Goal: Task Accomplishment & Management: Use online tool/utility

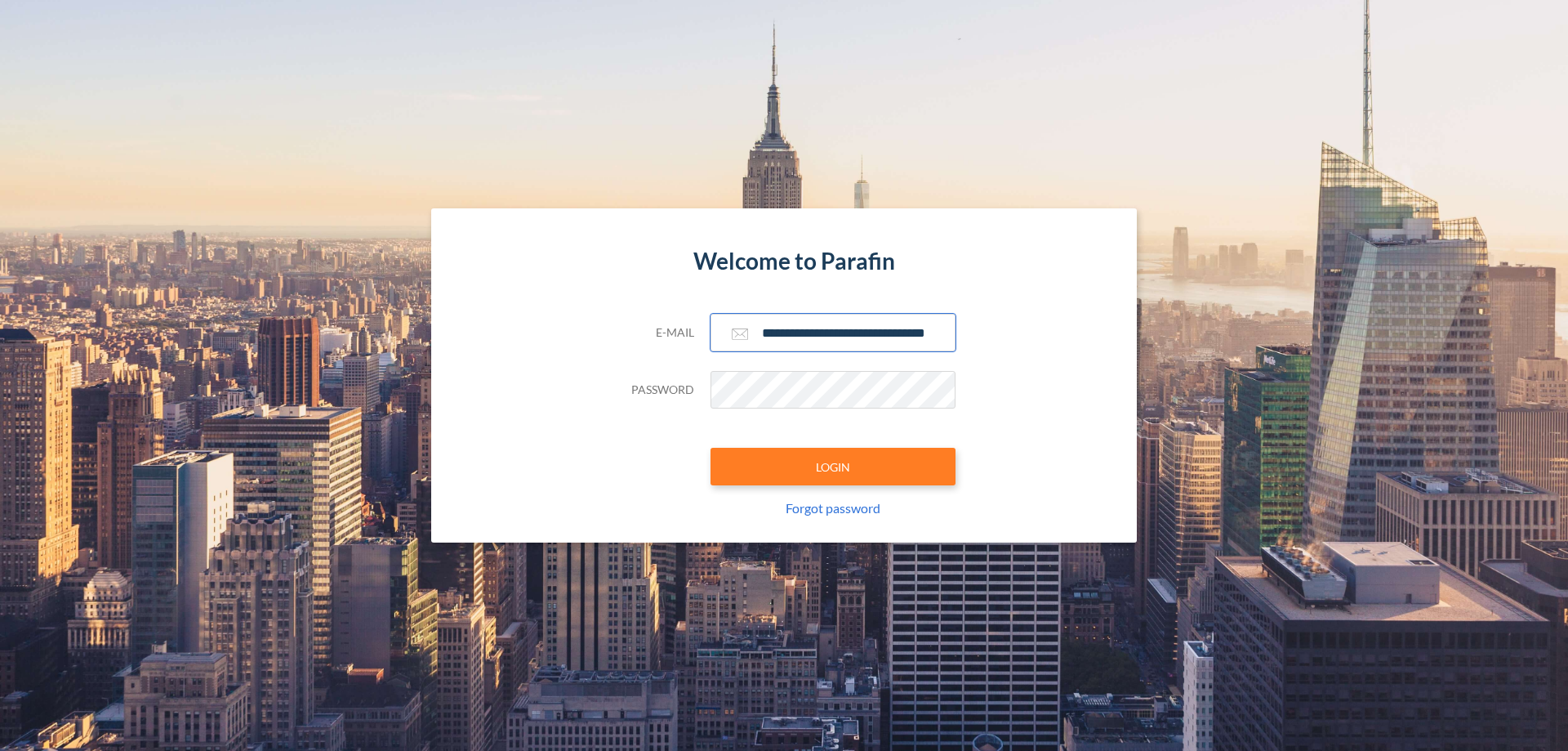
type input "**********"
click at [833, 466] on button "LOGIN" at bounding box center [832, 467] width 245 height 38
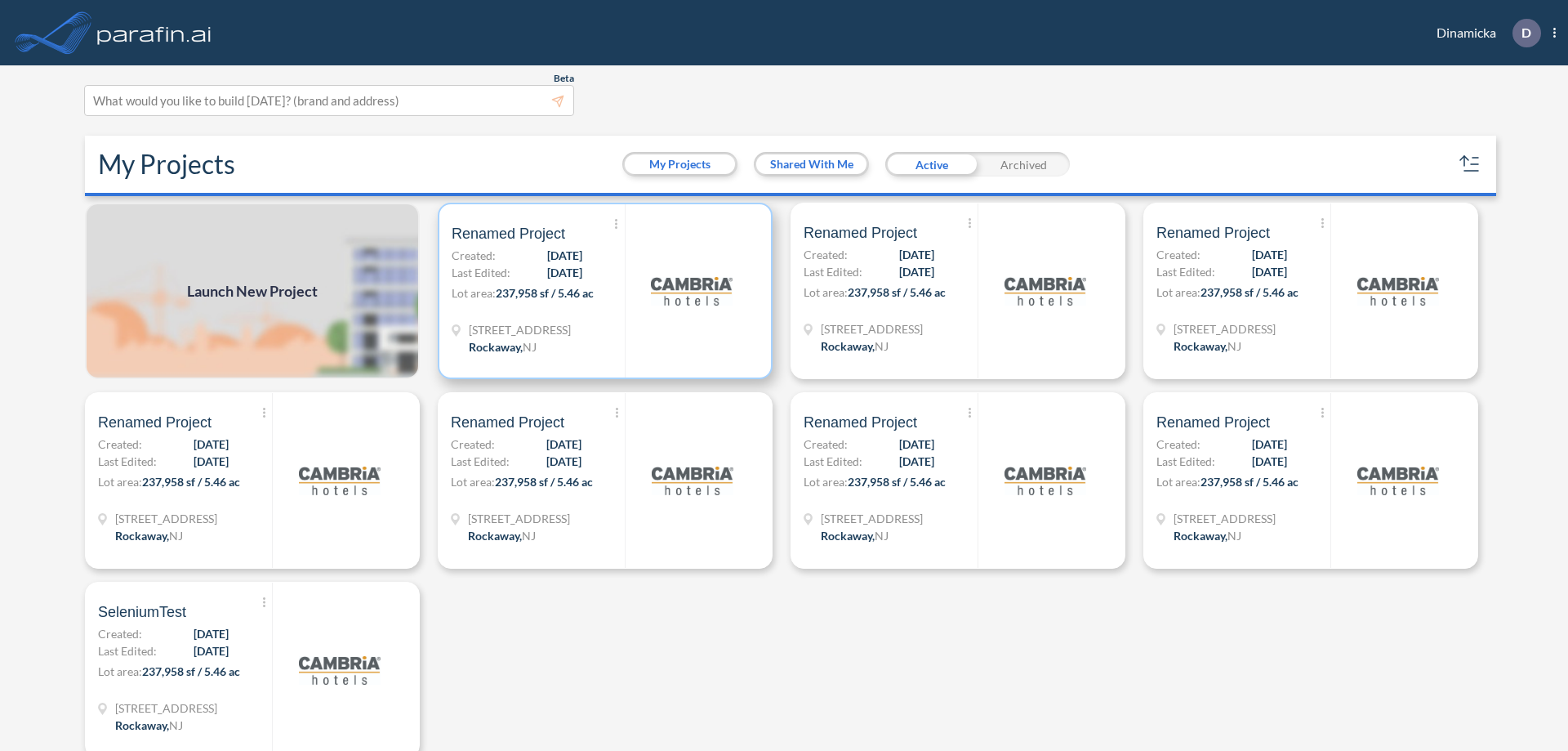
scroll to position [4, 0]
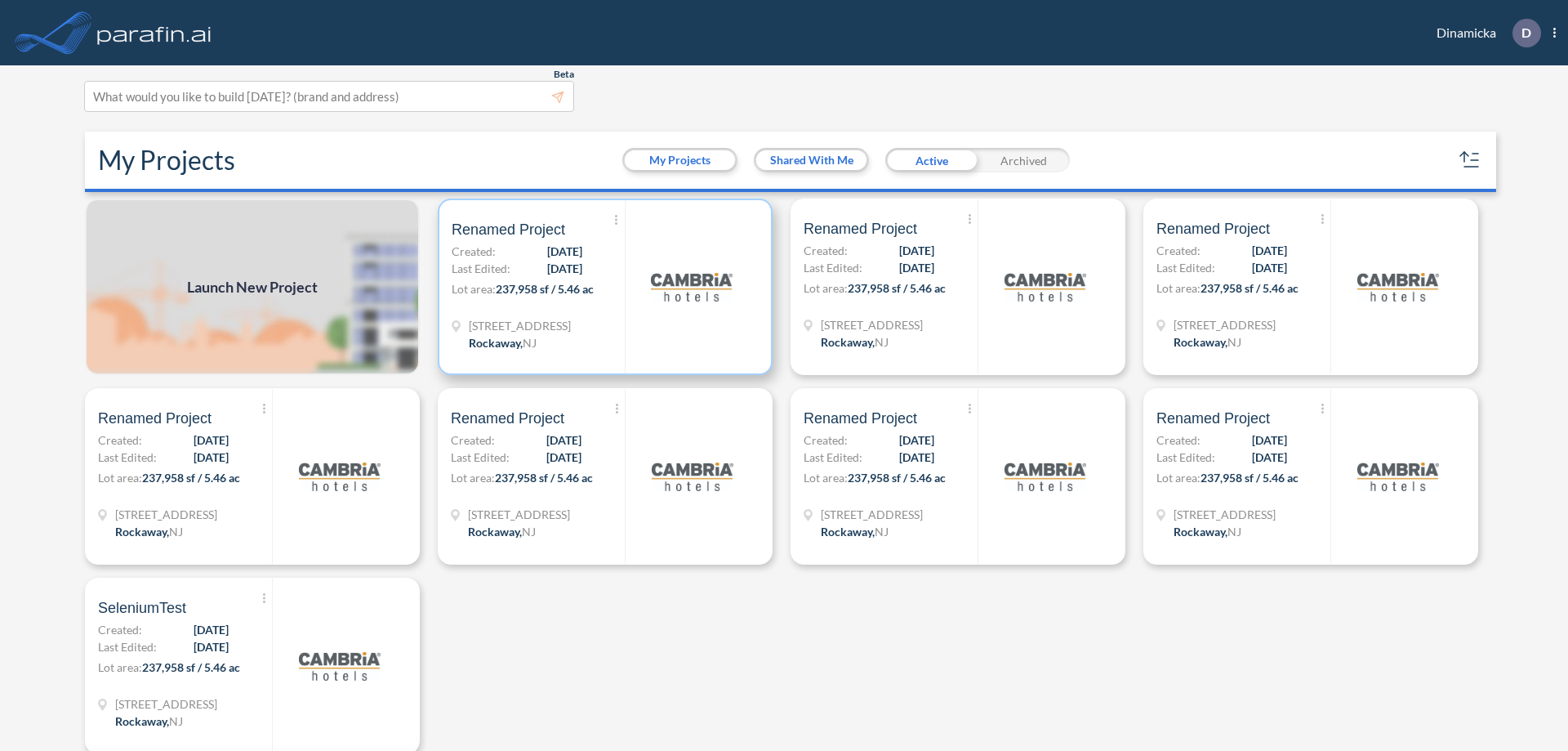
click at [602, 287] on p "Lot area: 237,958 sf / 5.46 ac" at bounding box center [538, 292] width 173 height 24
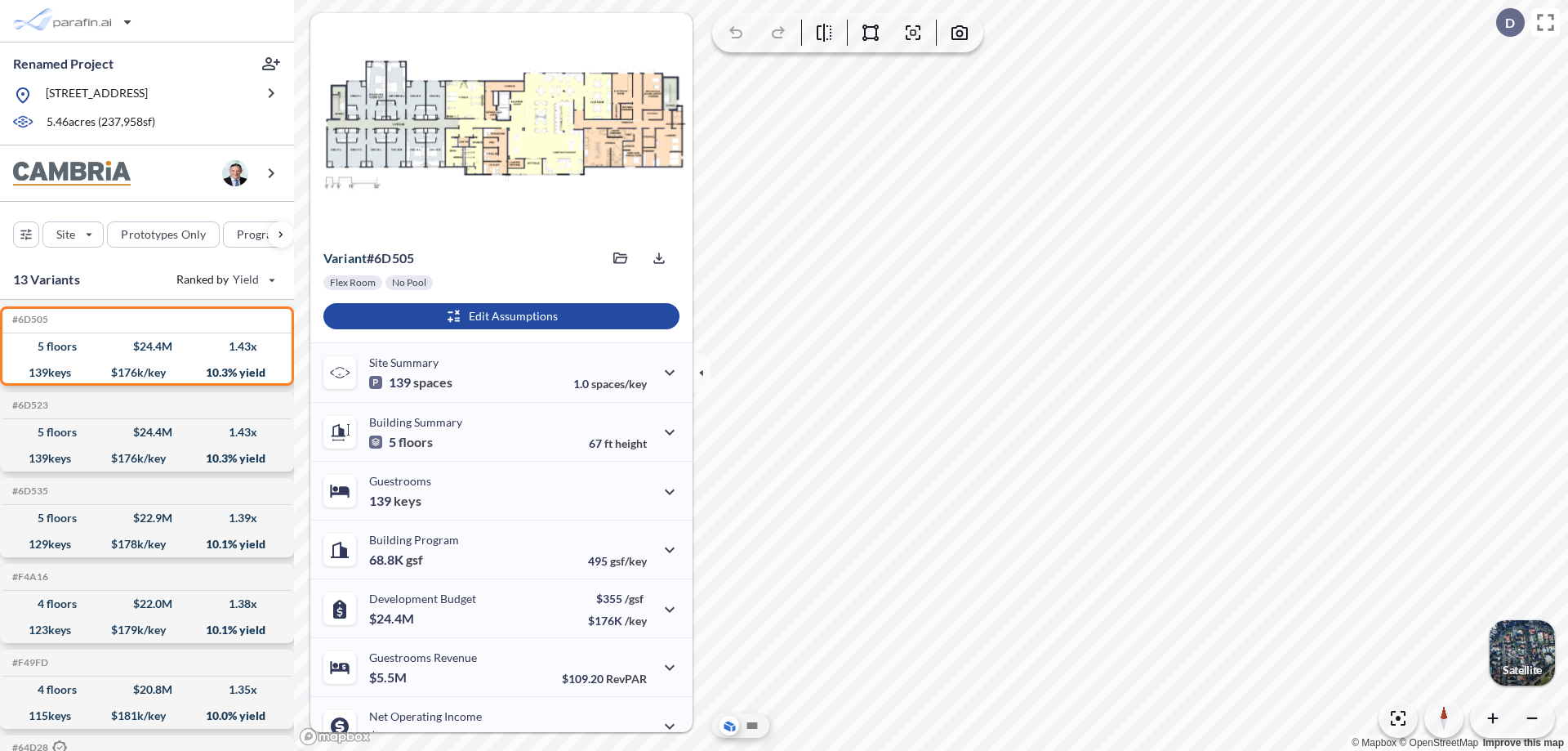
scroll to position [82, 0]
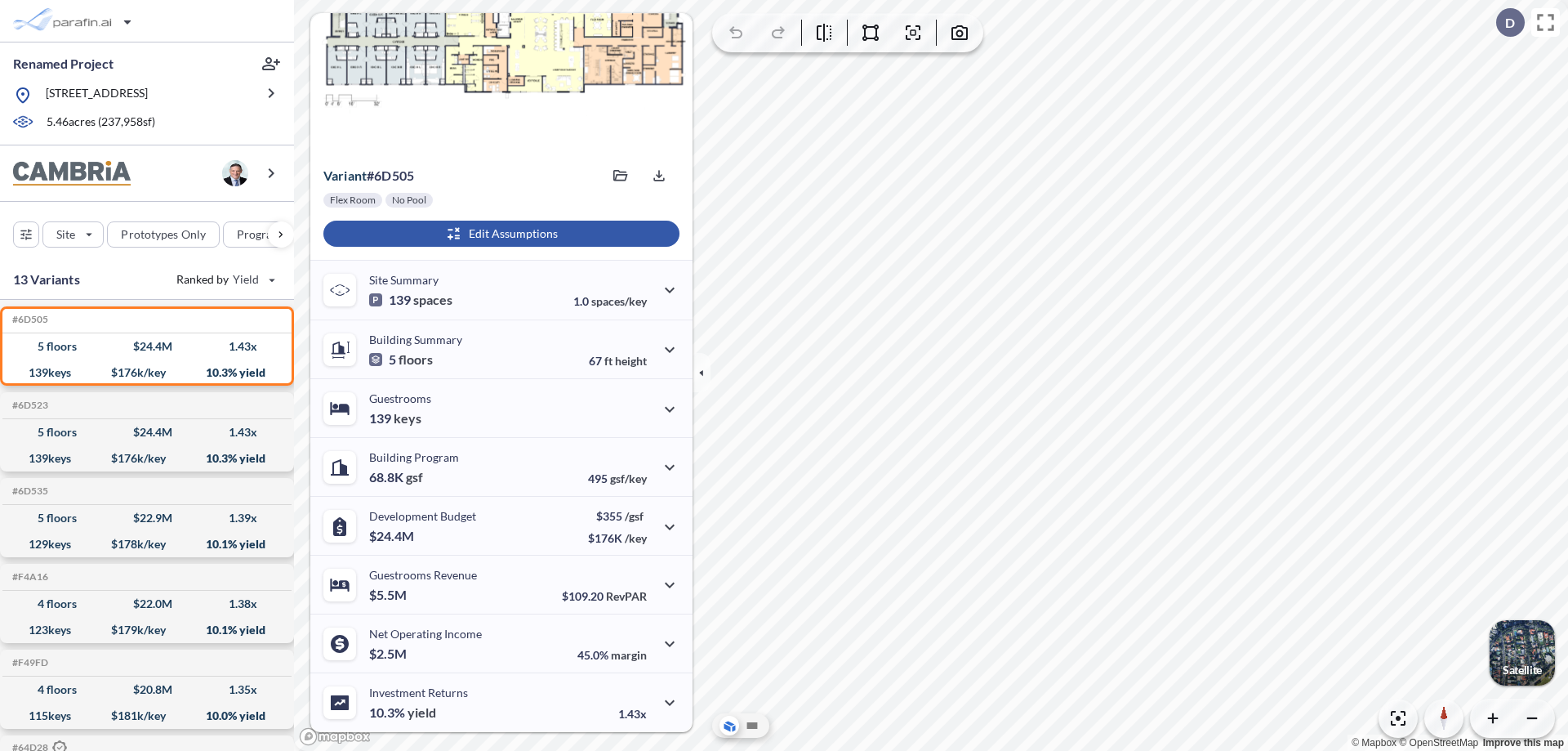
click at [499, 233] on div "button" at bounding box center [501, 233] width 356 height 26
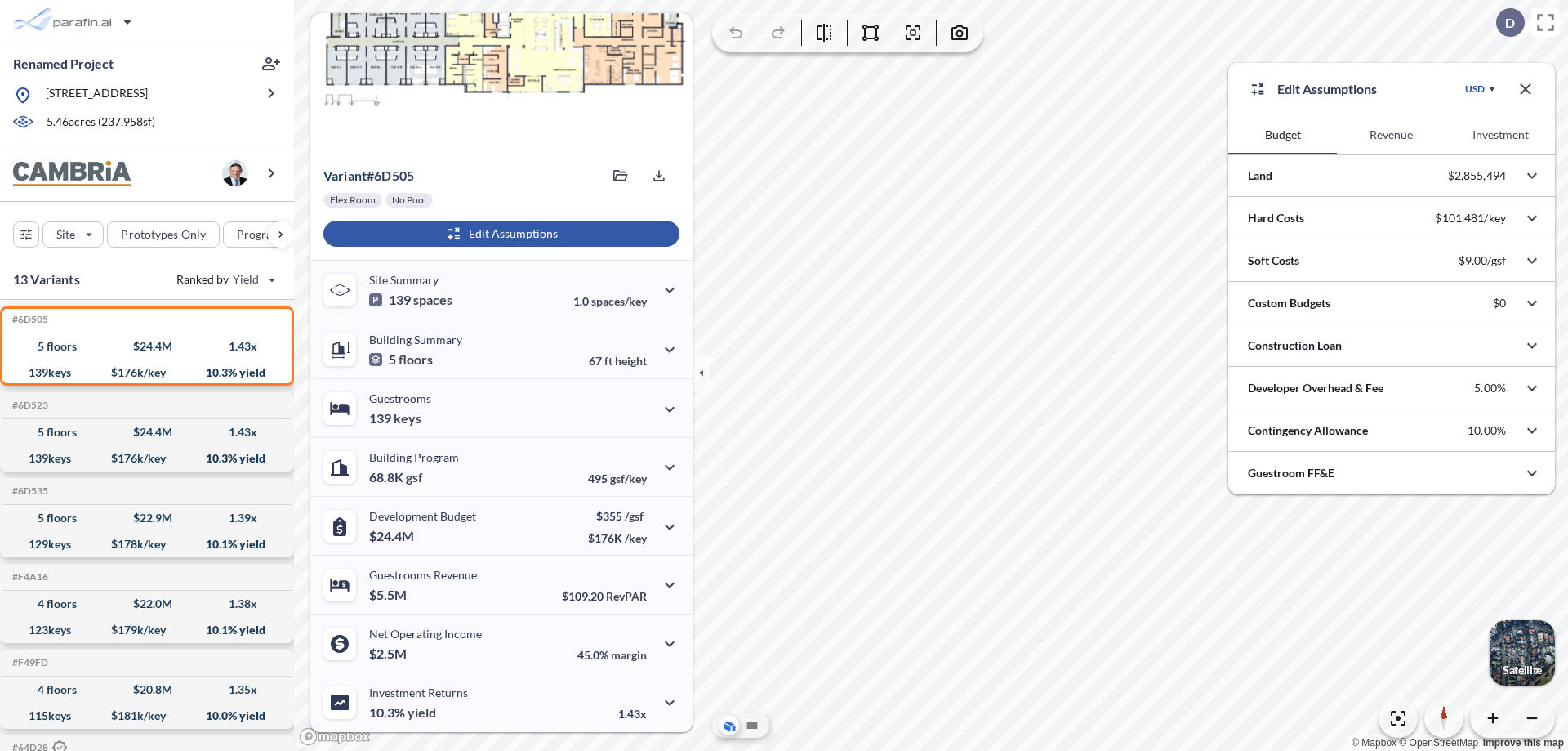
click at [1390, 135] on button "Revenue" at bounding box center [1390, 134] width 108 height 39
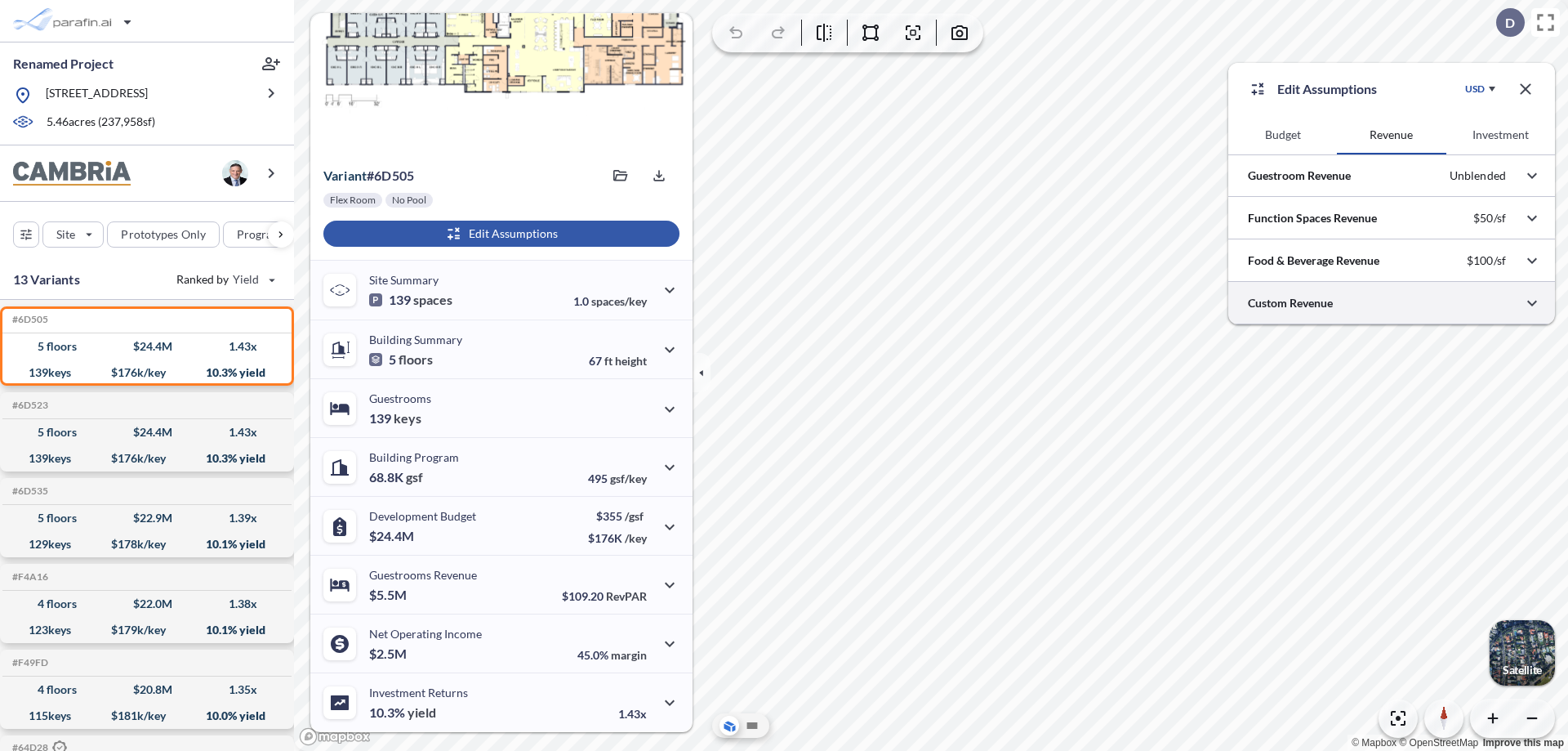
click at [1391, 303] on div at bounding box center [1391, 303] width 327 height 42
